Goal: Task Accomplishment & Management: Manage account settings

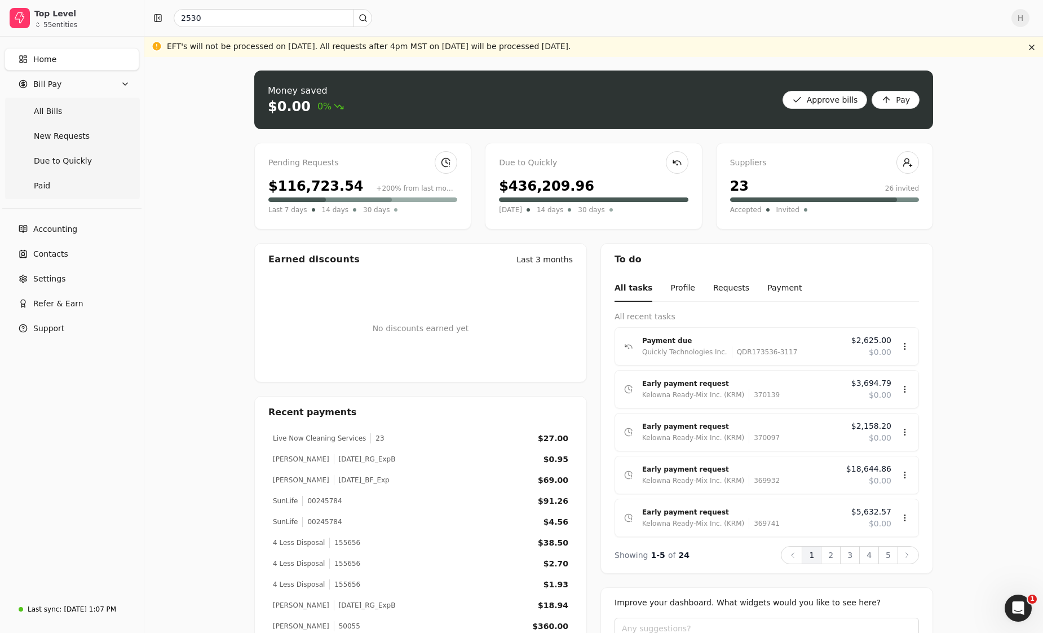
click at [69, 51] on link "Home" at bounding box center [72, 59] width 135 height 23
click at [86, 88] on Pay "Bill Pay" at bounding box center [72, 84] width 135 height 23
click at [55, 58] on link "Home" at bounding box center [72, 59] width 135 height 23
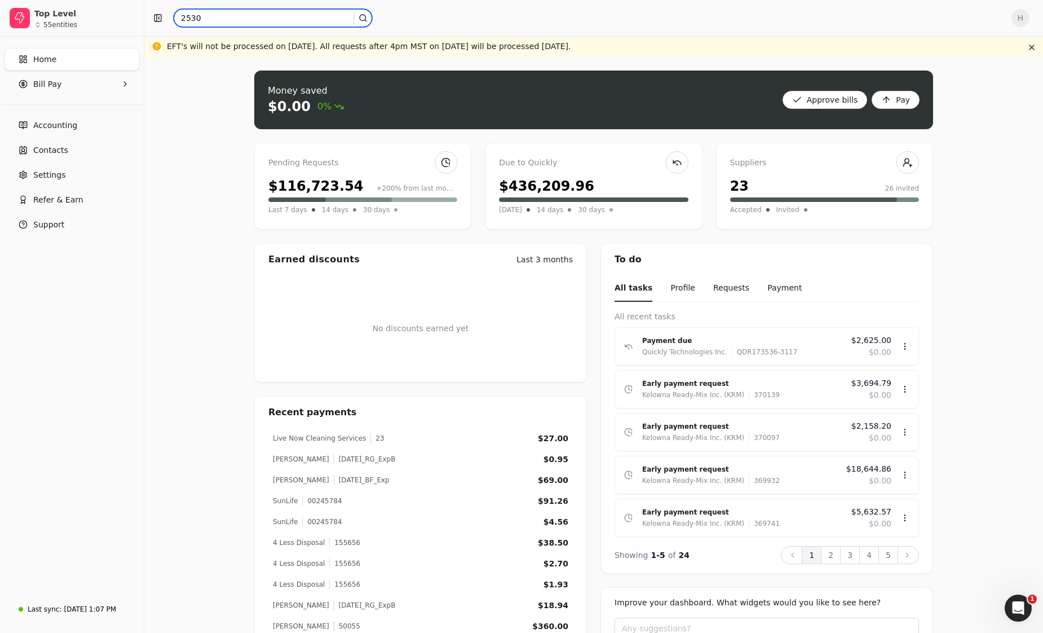
drag, startPoint x: 206, startPoint y: 13, endPoint x: 142, endPoint y: 8, distance: 65.0
click at [142, 8] on div "Top Level 55 entities Home Bill Pay Accounting Contacts Settings Refer & Earn S…" at bounding box center [521, 359] width 1043 height 718
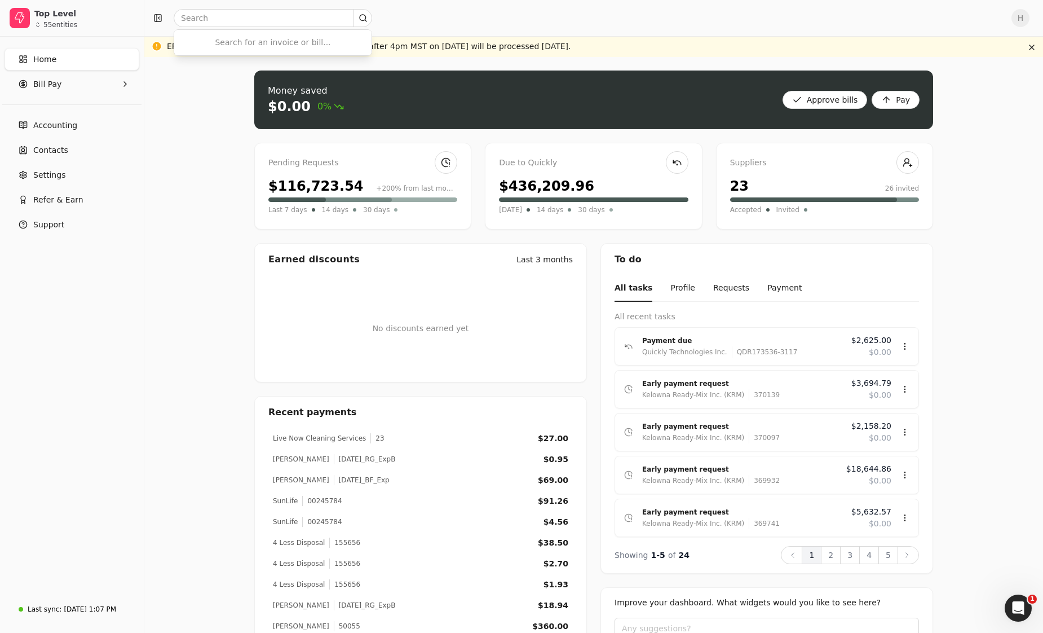
click at [46, 65] on span "Home" at bounding box center [44, 60] width 23 height 12
click at [157, 19] on button "button" at bounding box center [158, 18] width 18 height 18
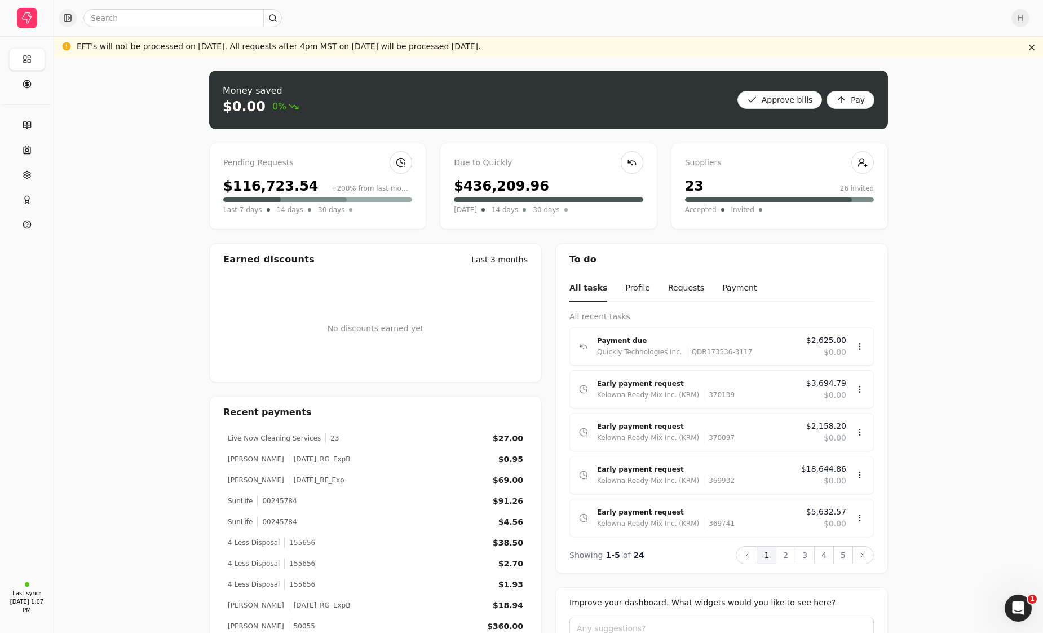
click at [64, 11] on button "button" at bounding box center [68, 18] width 18 height 18
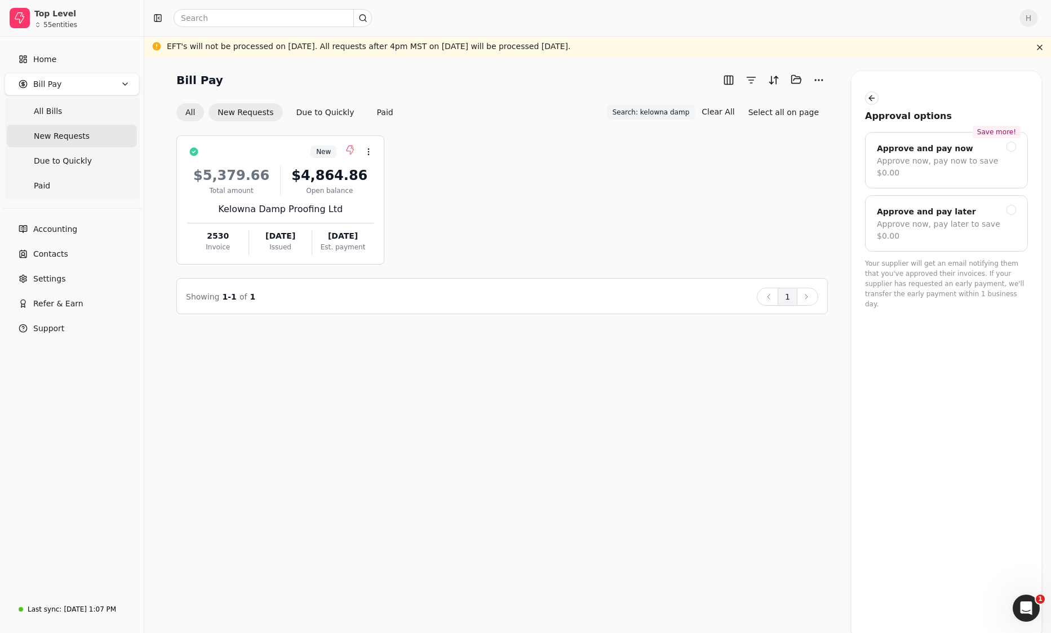
click at [195, 113] on button "All" at bounding box center [190, 112] width 28 height 18
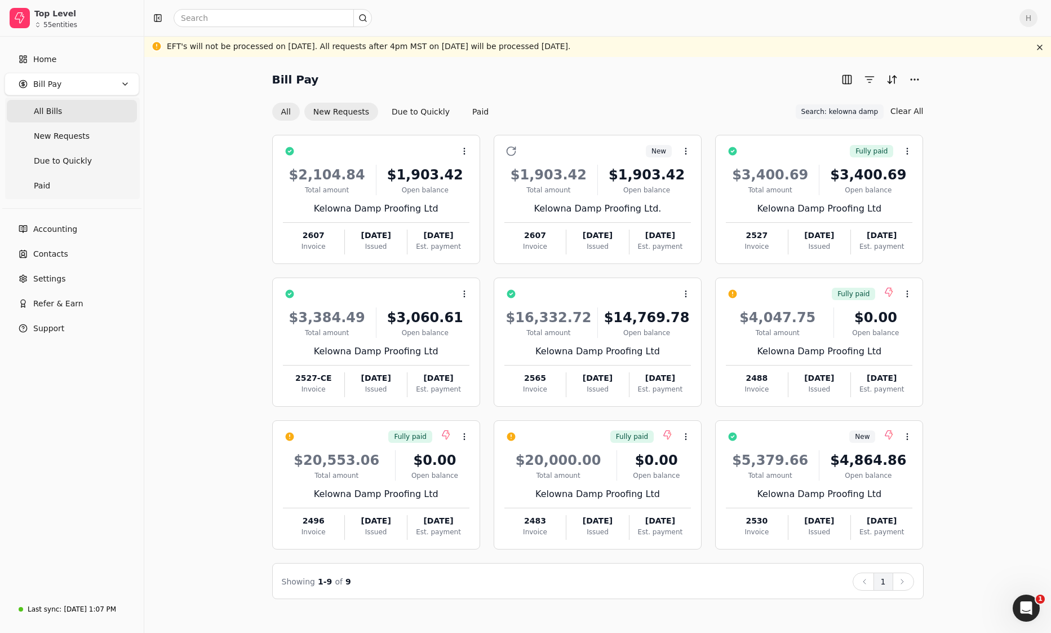
click at [350, 112] on button "New Requests" at bounding box center [341, 112] width 74 height 18
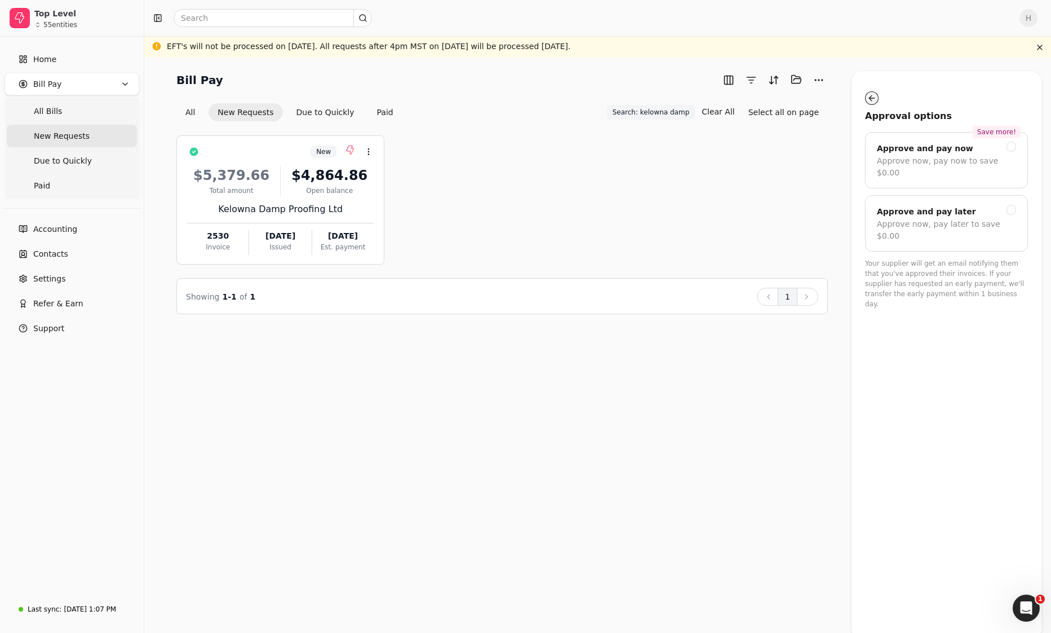
click at [873, 95] on button "button" at bounding box center [872, 98] width 14 height 14
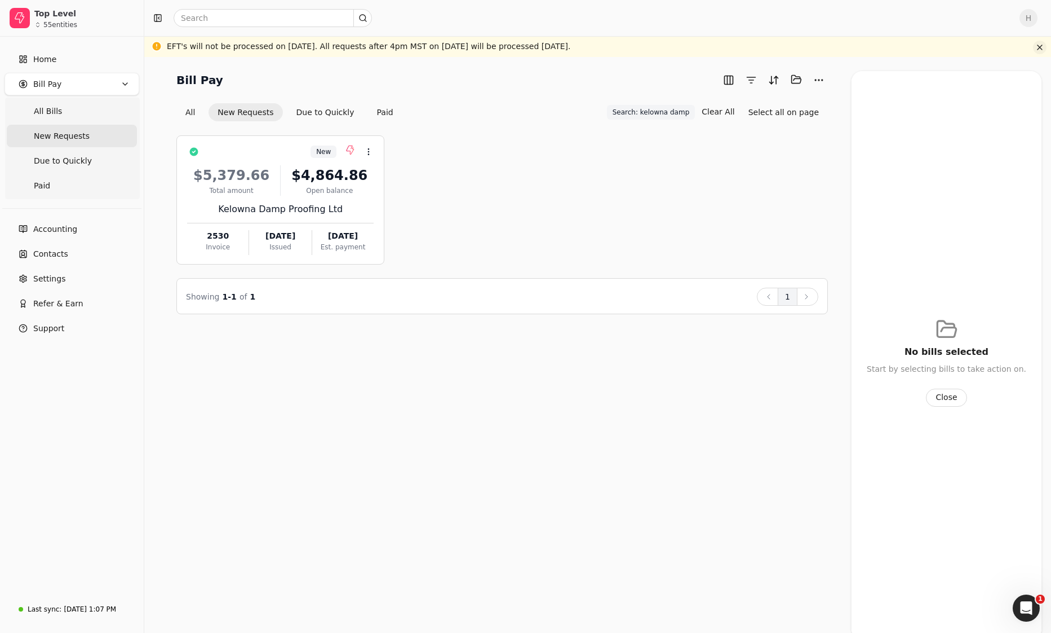
click at [1041, 48] on button "button" at bounding box center [1040, 48] width 14 height 14
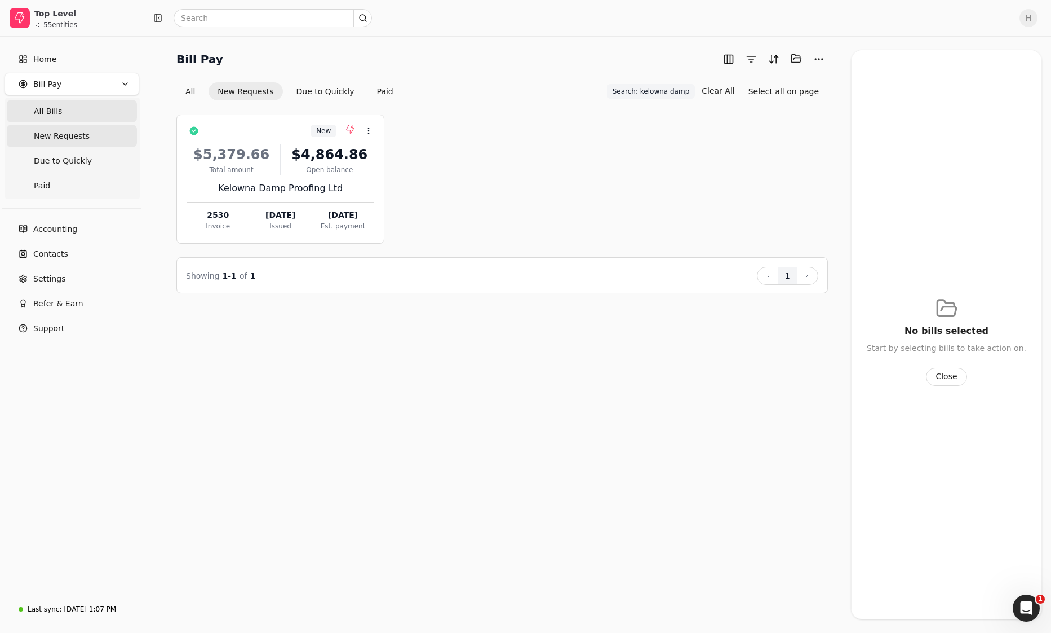
click at [59, 116] on Bills "All Bills" at bounding box center [72, 111] width 130 height 23
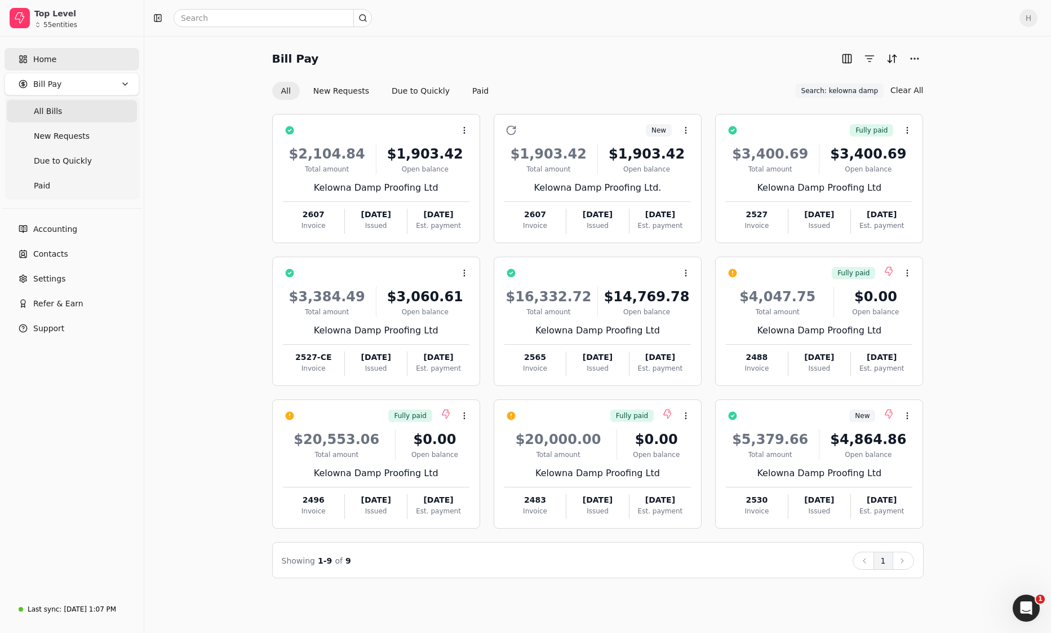
click at [66, 63] on link "Home" at bounding box center [72, 59] width 135 height 23
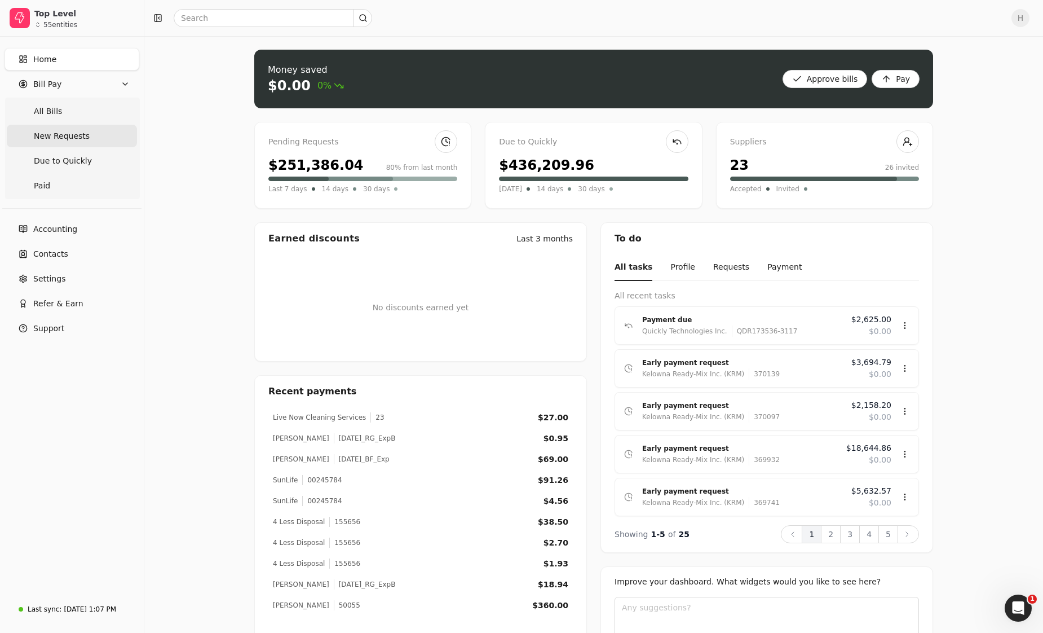
click at [63, 138] on span "New Requests" at bounding box center [62, 136] width 56 height 12
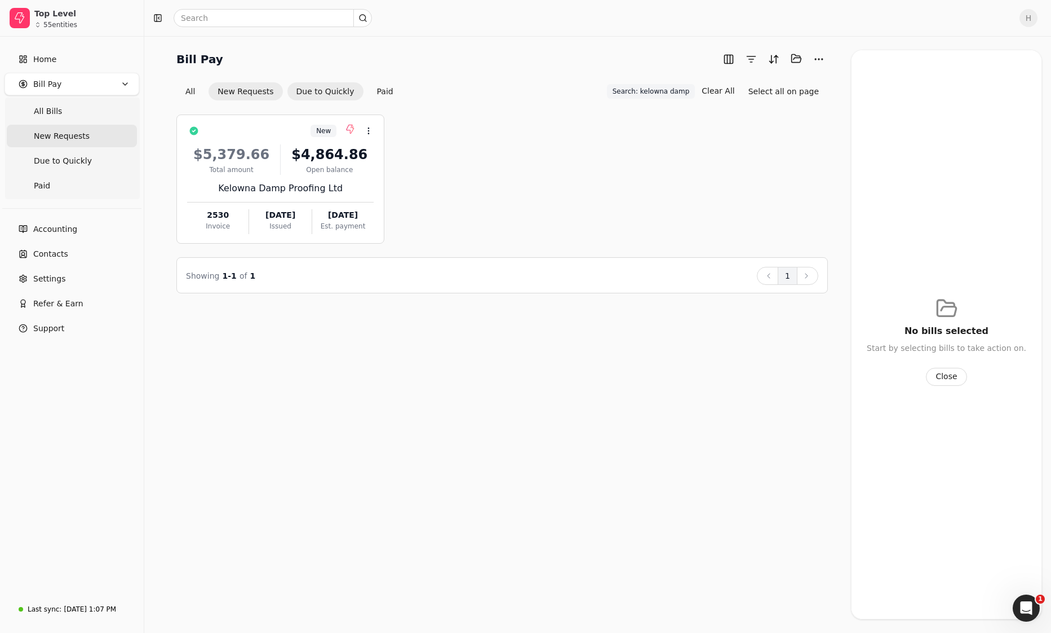
click at [297, 92] on button "Due to Quickly" at bounding box center [326, 91] width 76 height 18
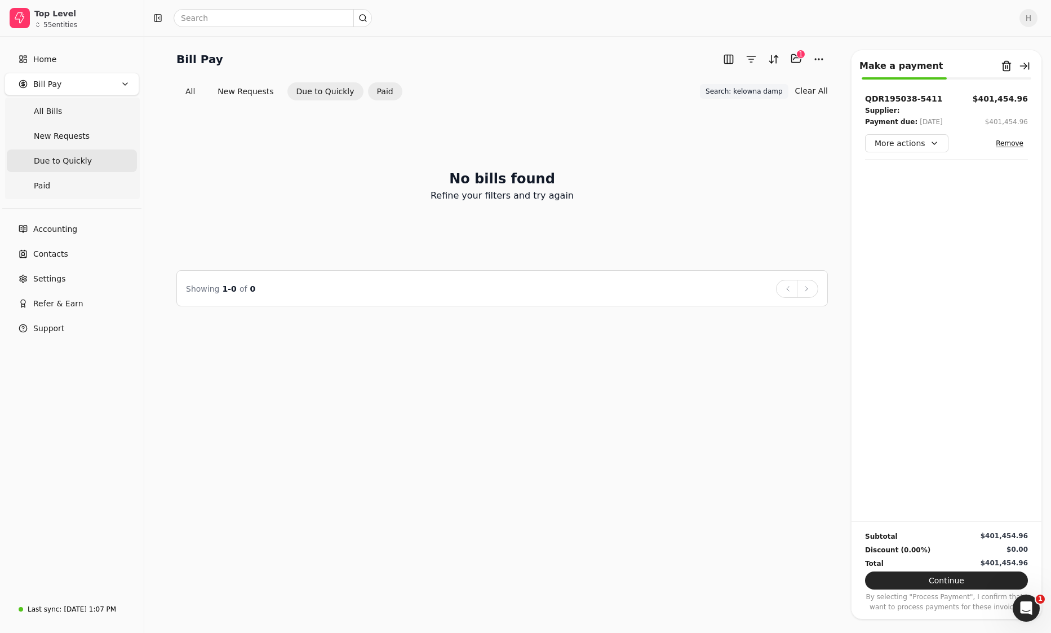
click at [369, 89] on button "Paid" at bounding box center [385, 91] width 34 height 18
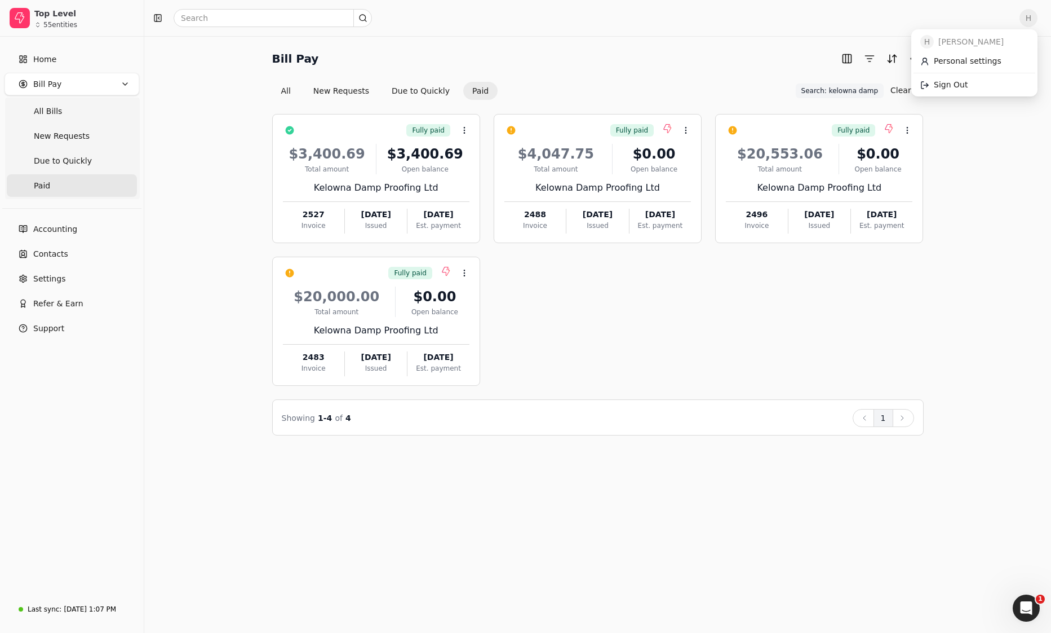
click at [1022, 20] on span "H" at bounding box center [1029, 18] width 18 height 18
click at [984, 81] on link "Sign Out" at bounding box center [975, 85] width 122 height 19
